Goal: Task Accomplishment & Management: Manage account settings

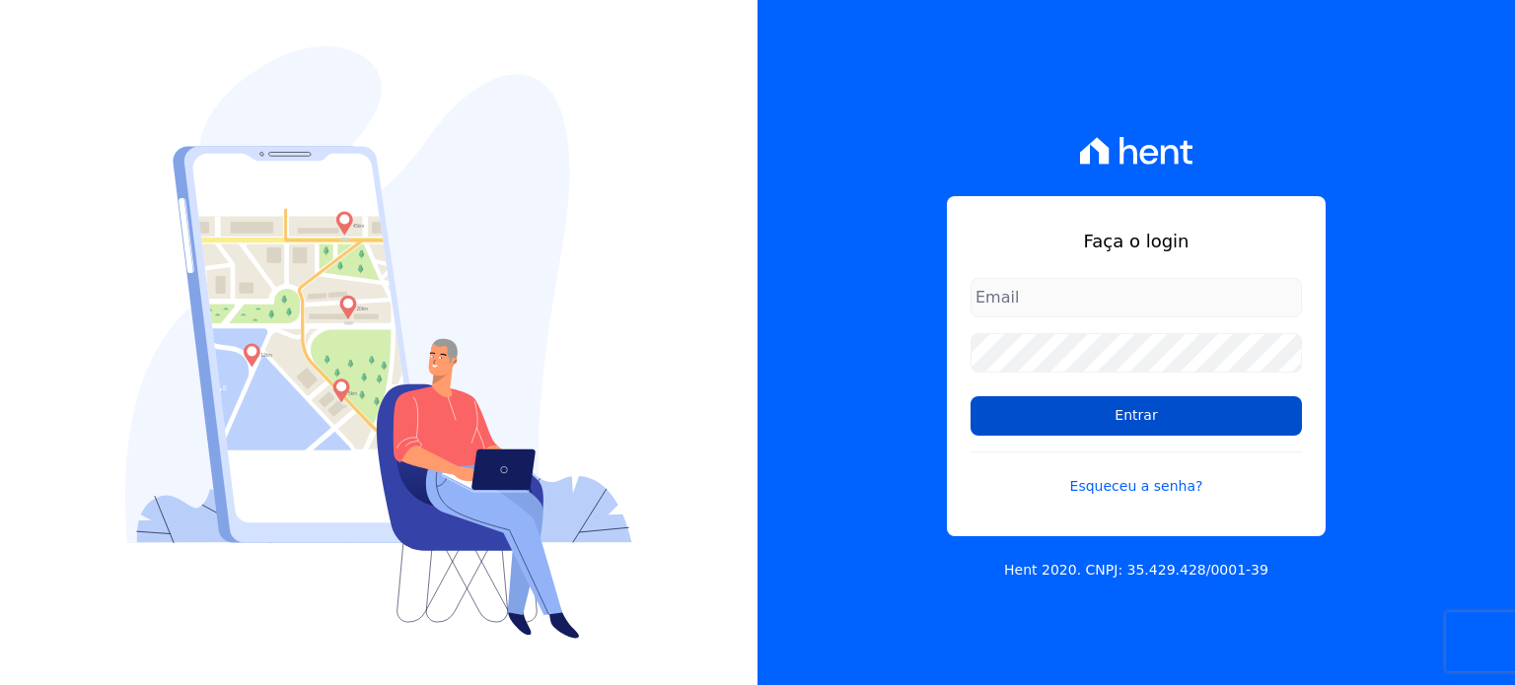
type input "[EMAIL_ADDRESS][DOMAIN_NAME]"
click at [1064, 428] on input "Entrar" at bounding box center [1135, 415] width 331 height 39
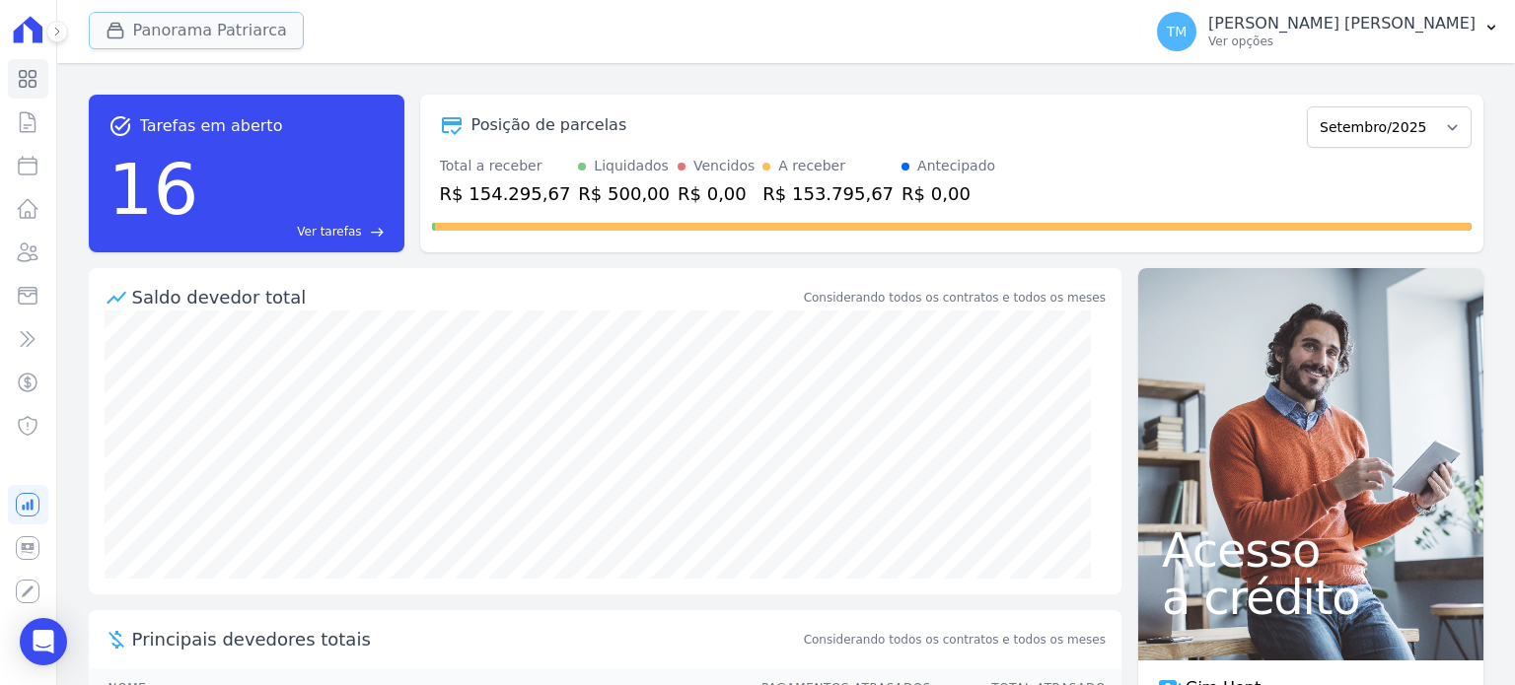
click at [268, 35] on button "Panorama Patriarca" at bounding box center [196, 30] width 215 height 37
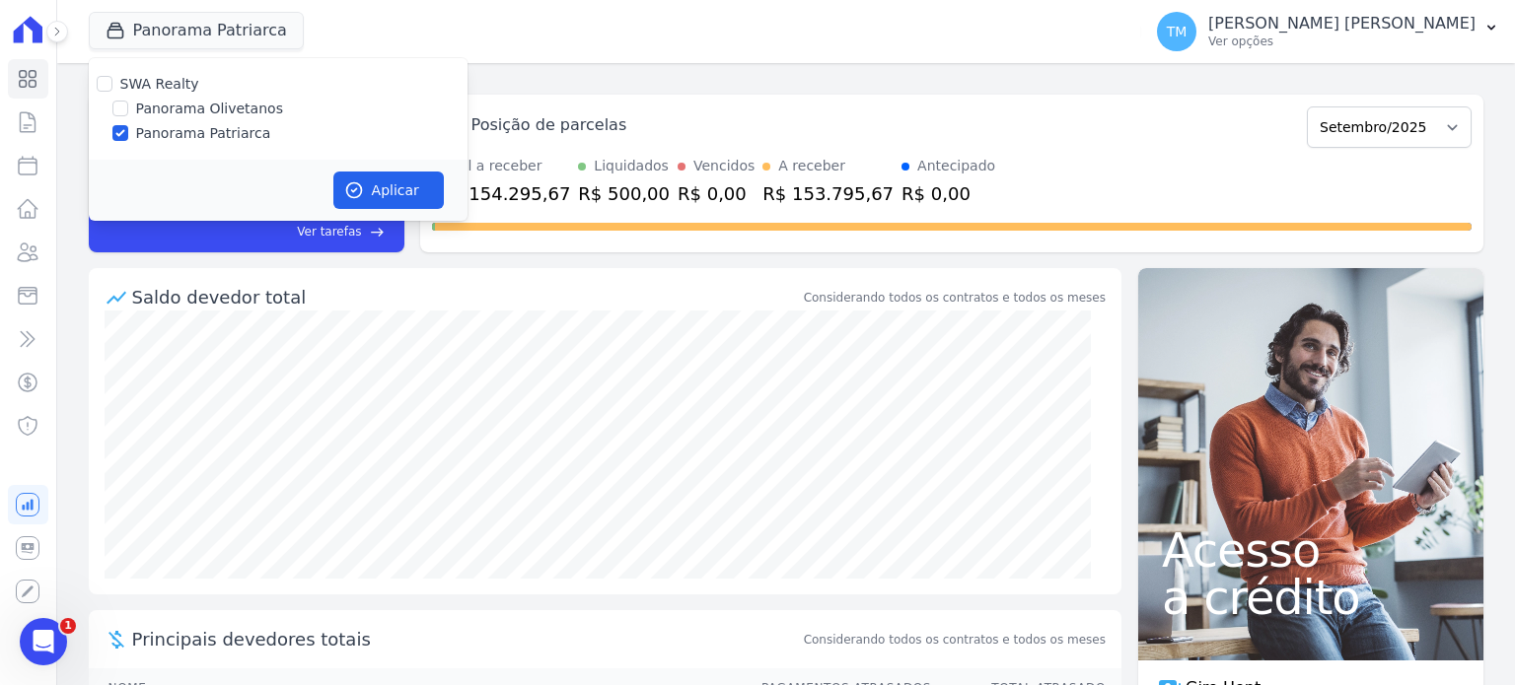
click at [246, 109] on label "Panorama Olivetanos" at bounding box center [209, 109] width 147 height 21
click at [128, 109] on input "Panorama Olivetanos" at bounding box center [120, 109] width 16 height 16
checkbox input "true"
click at [233, 123] on label "Panorama Patriarca" at bounding box center [203, 133] width 135 height 21
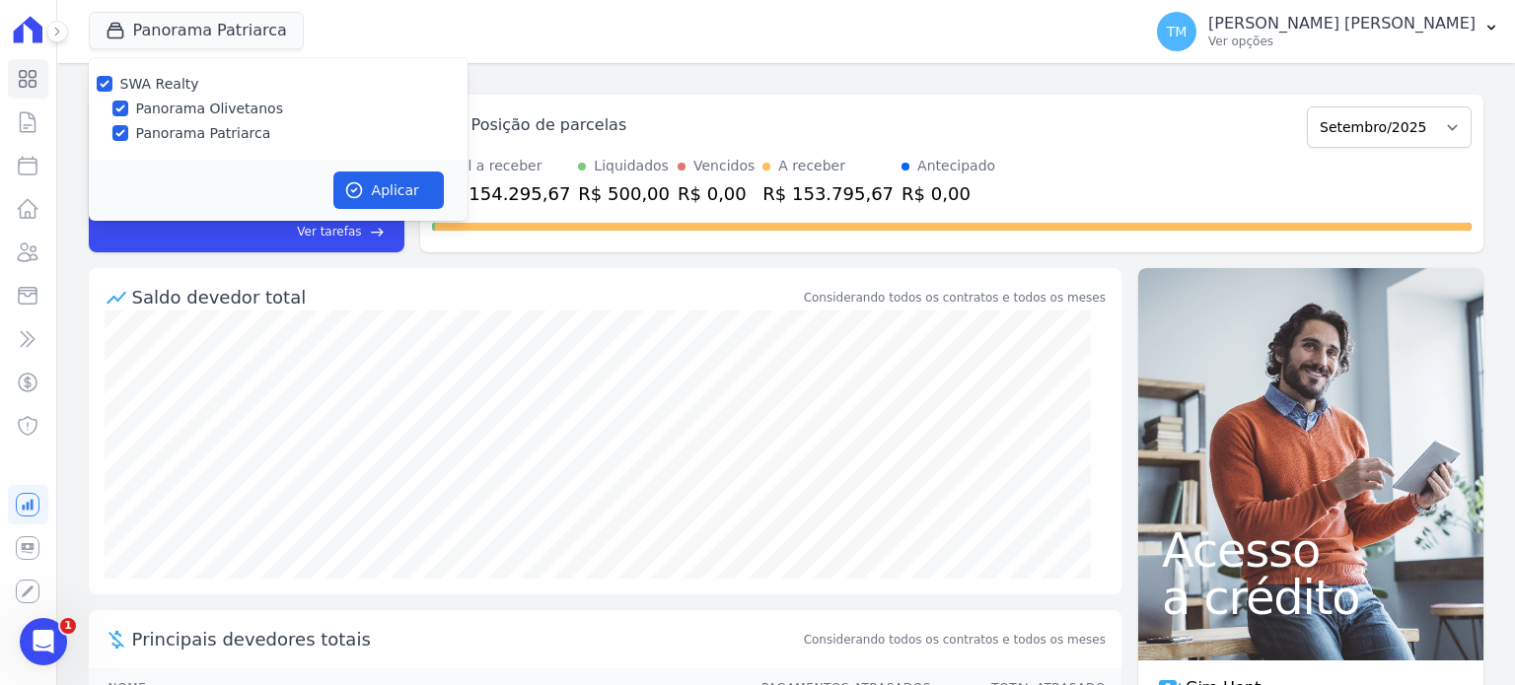
click at [128, 125] on input "Panorama Patriarca" at bounding box center [120, 133] width 16 height 16
checkbox input "false"
click at [385, 174] on button "Aplicar" at bounding box center [388, 190] width 110 height 37
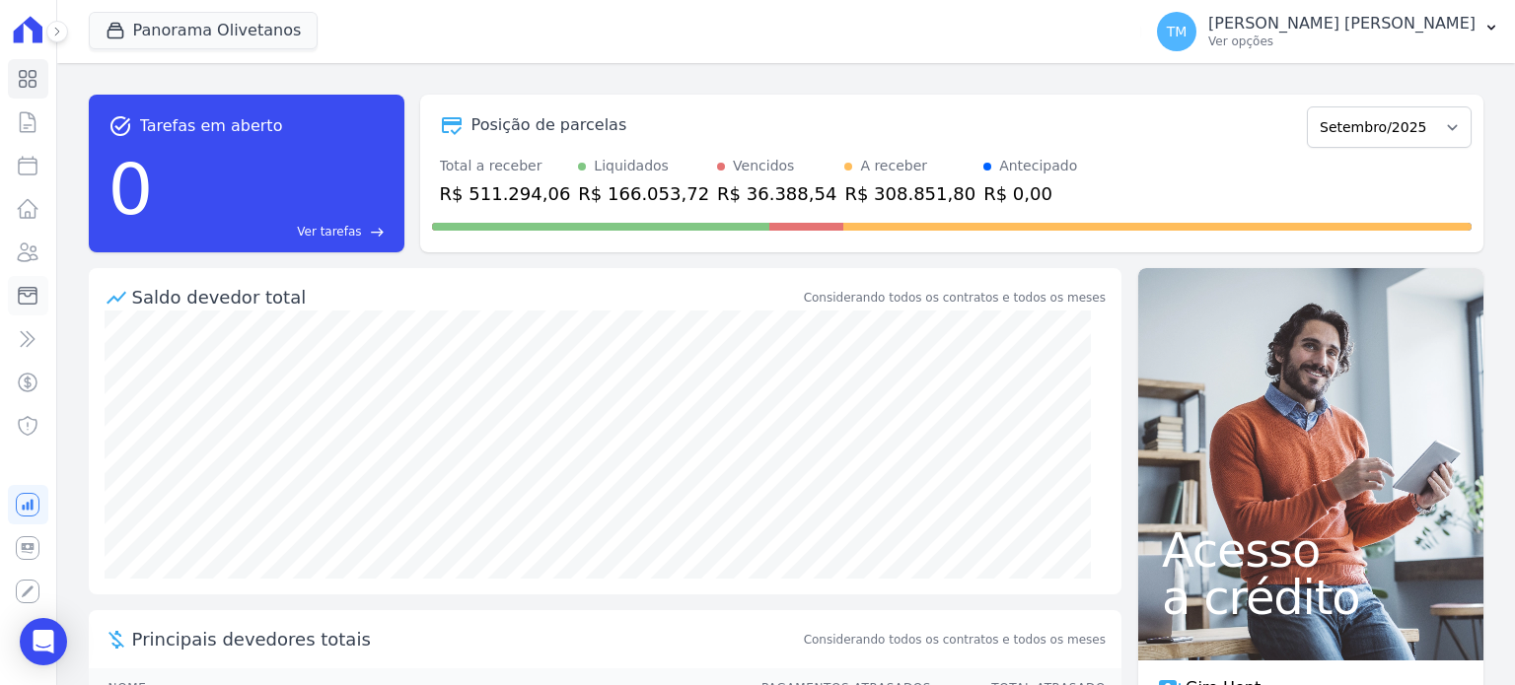
drag, startPoint x: 55, startPoint y: 301, endPoint x: 35, endPoint y: 301, distance: 19.7
click at [35, 301] on icon at bounding box center [28, 296] width 18 height 17
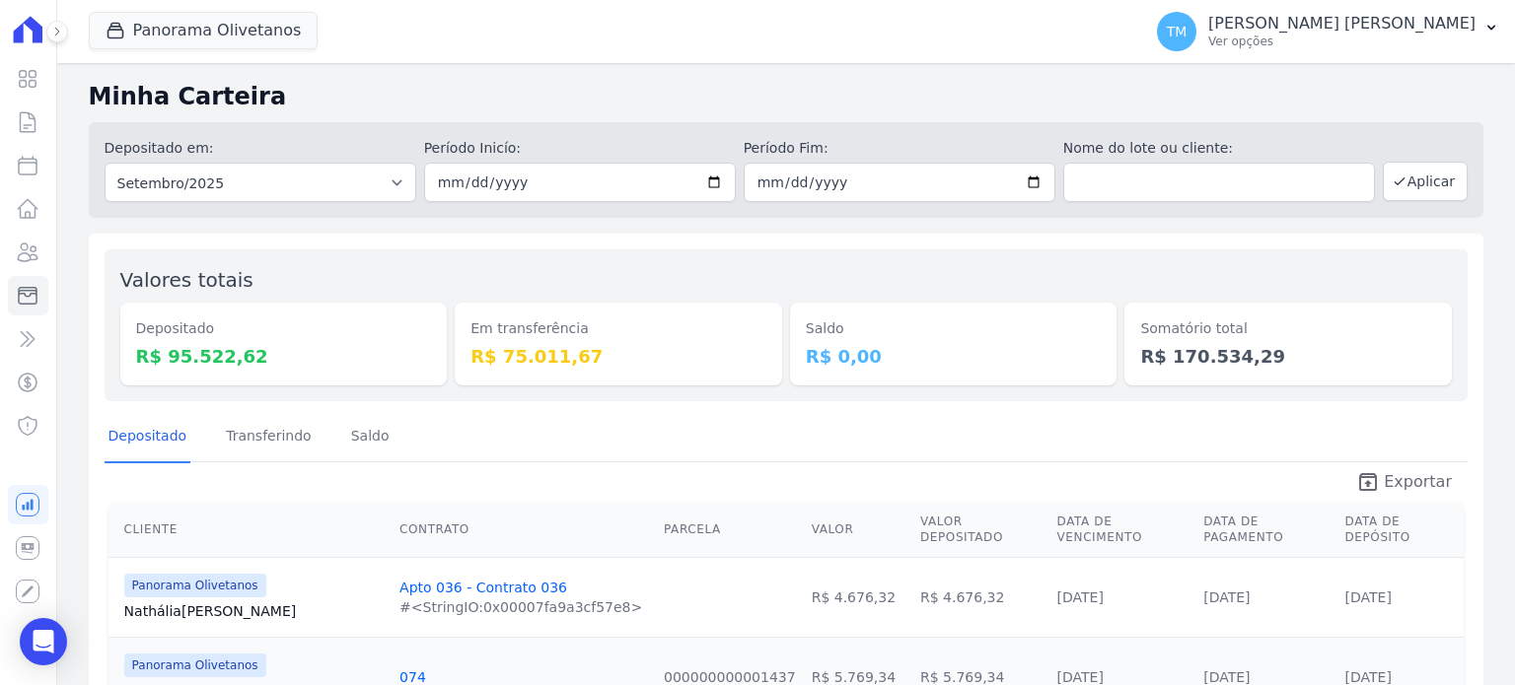
click at [1414, 486] on span "Exportar" at bounding box center [1417, 482] width 68 height 24
click at [1392, 46] on p "Ver opções" at bounding box center [1341, 42] width 267 height 16
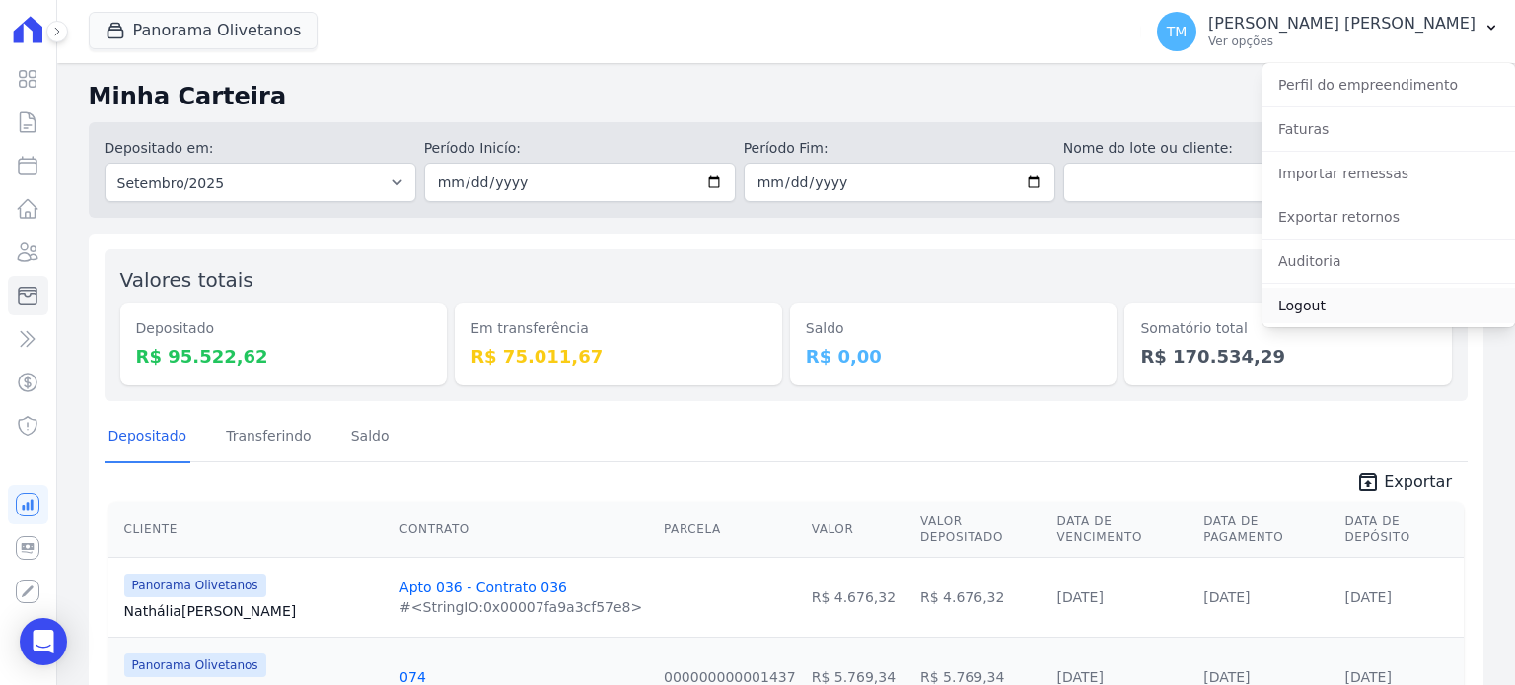
click at [1274, 302] on link "Logout" at bounding box center [1388, 305] width 252 height 35
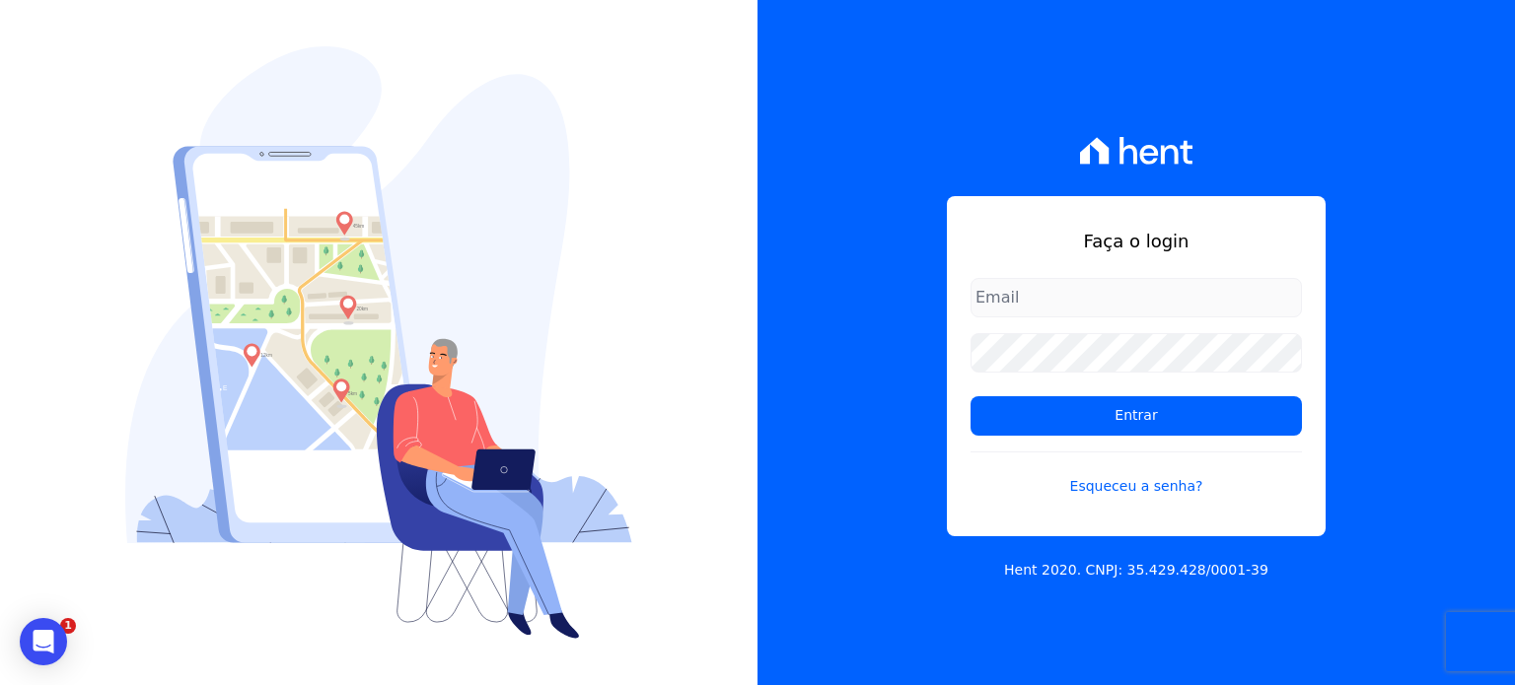
type input "[EMAIL_ADDRESS][DOMAIN_NAME]"
